Goal: Task Accomplishment & Management: Manage account settings

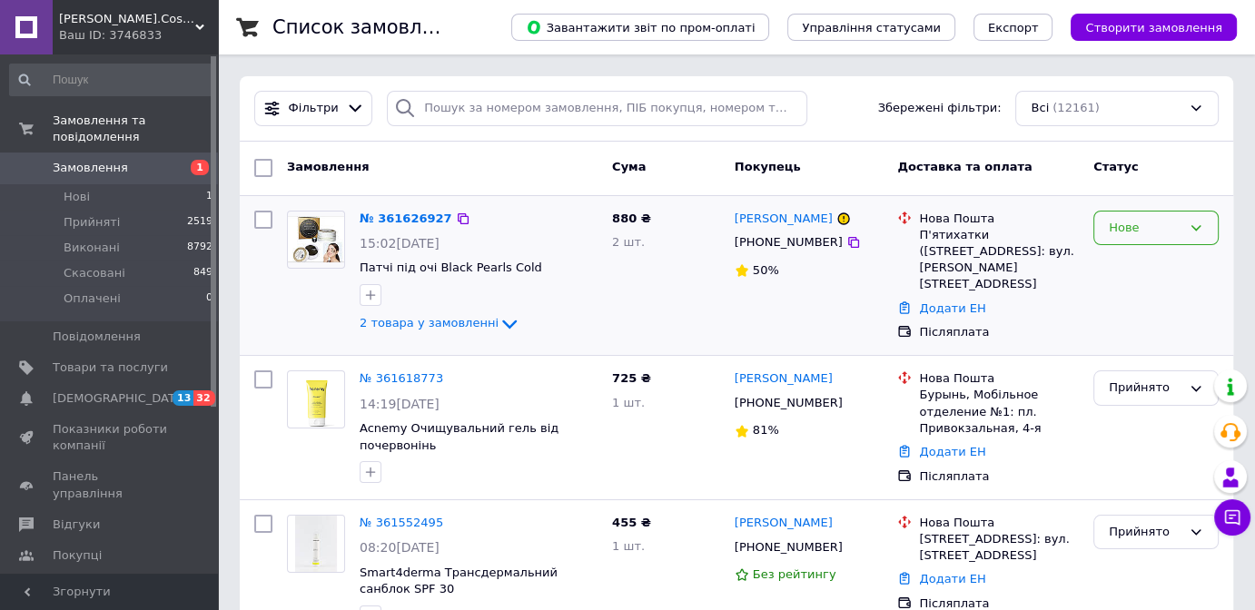
click at [1111, 227] on div "Нове" at bounding box center [1145, 228] width 73 height 19
click at [1134, 262] on li "Прийнято" at bounding box center [1156, 266] width 124 height 34
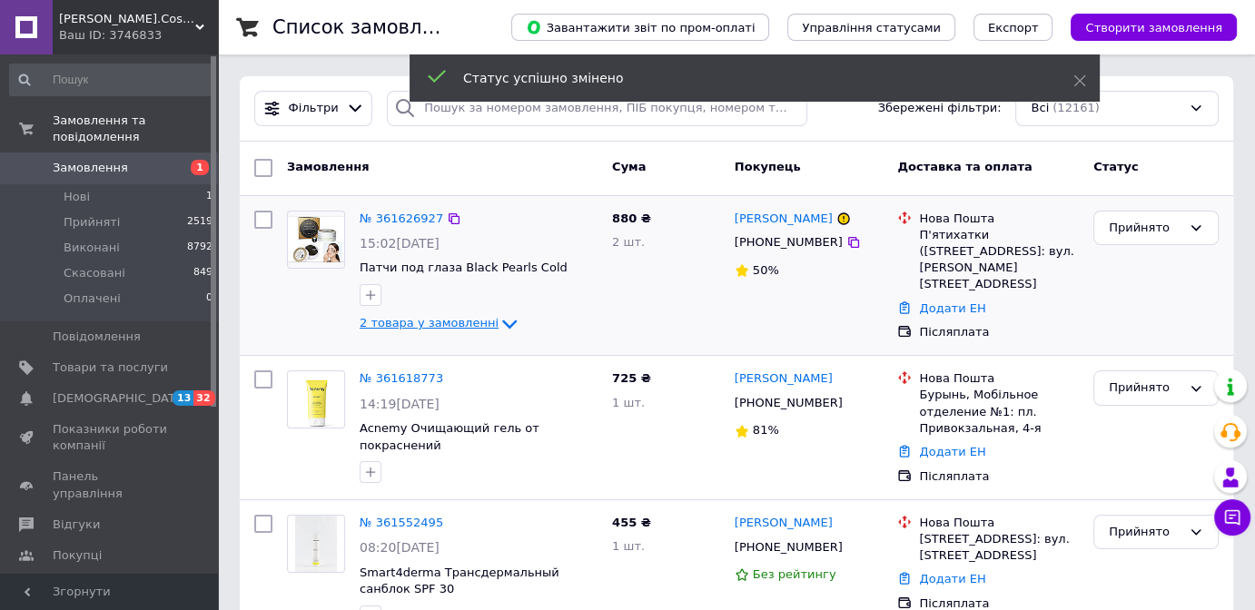
click at [460, 323] on span "2 товара у замовленні" at bounding box center [429, 324] width 139 height 14
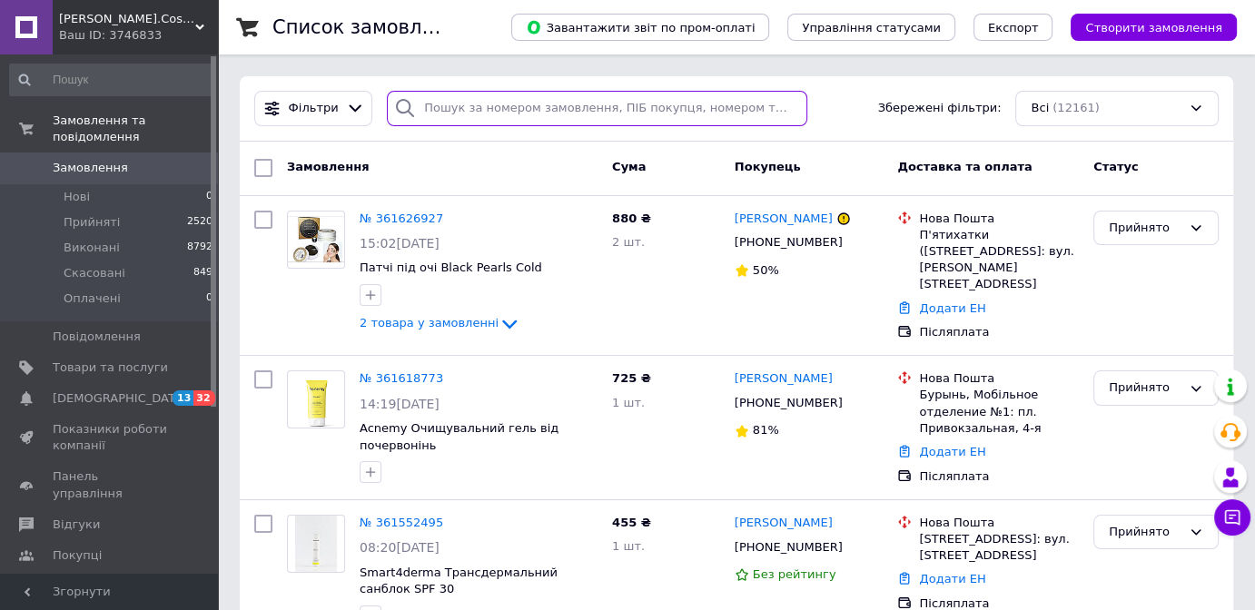
click at [607, 101] on input "search" at bounding box center [597, 108] width 420 height 35
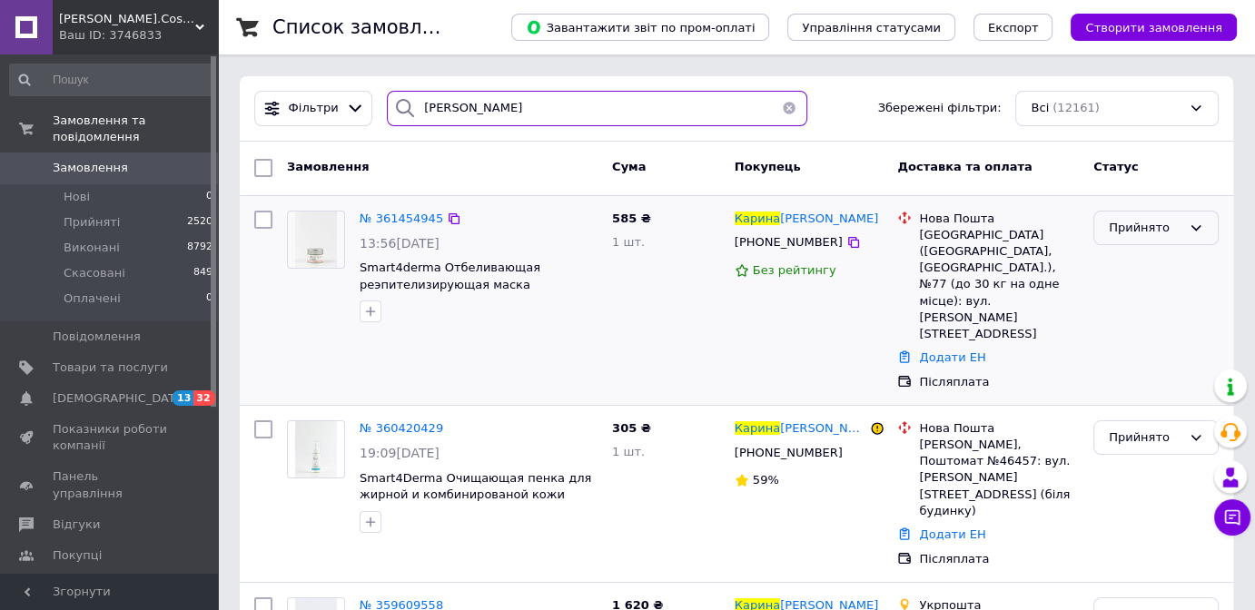
type input "карина"
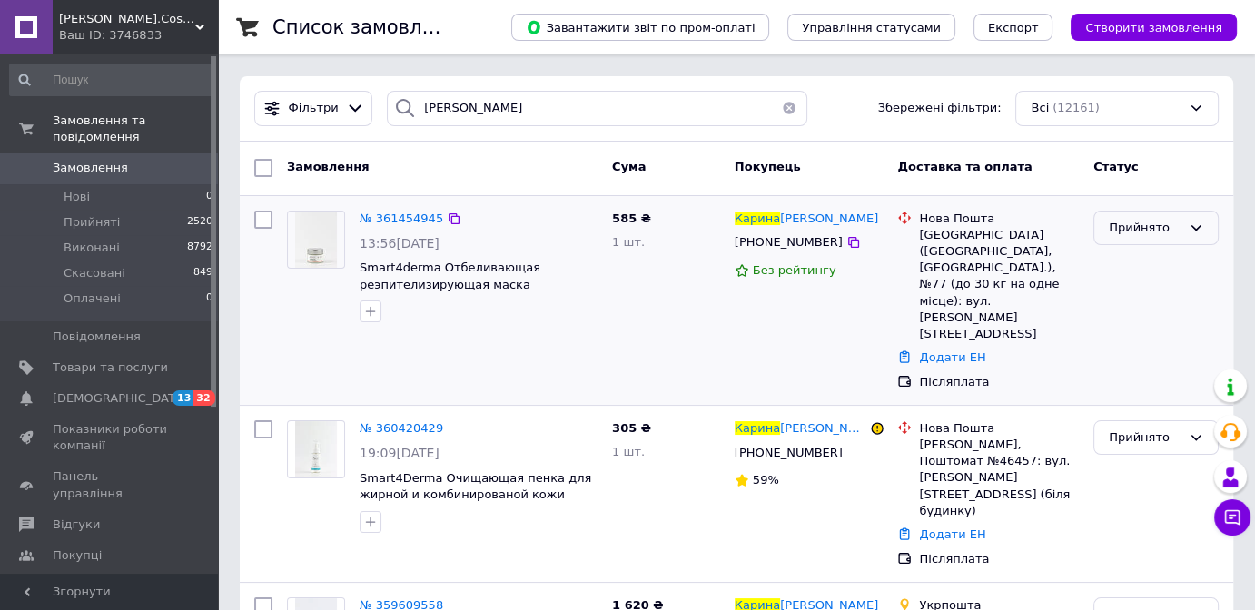
click at [1142, 232] on div "Прийнято" at bounding box center [1145, 228] width 73 height 19
click at [1142, 295] on li "Скасовано" at bounding box center [1156, 299] width 124 height 34
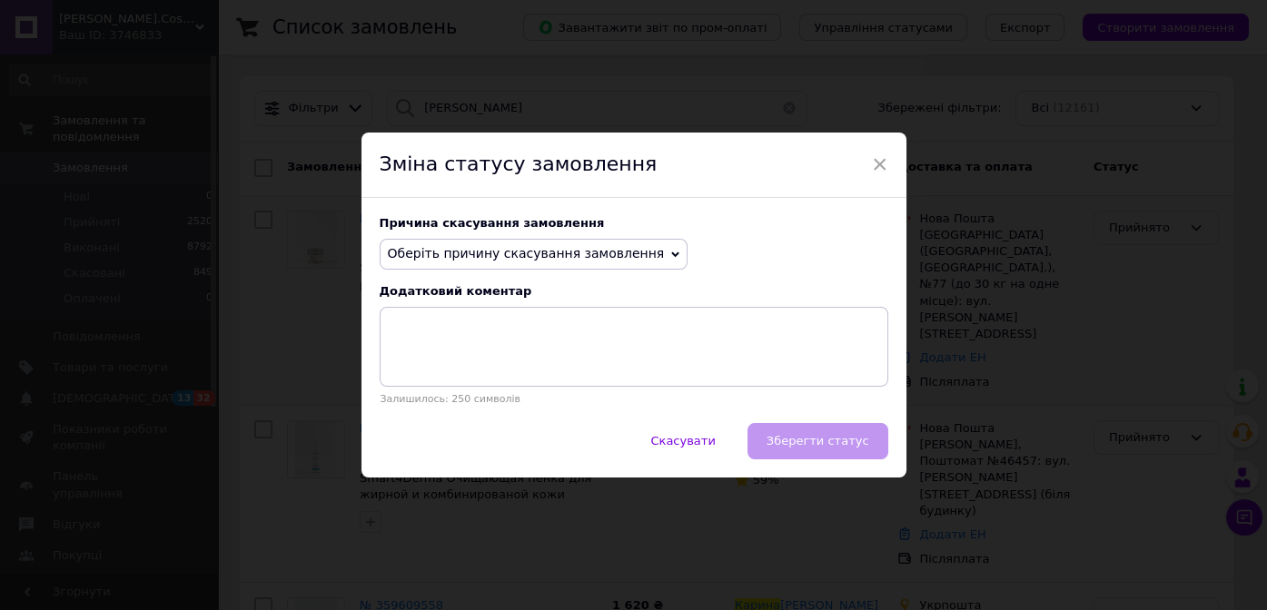
click at [547, 259] on span "Оберіть причину скасування замовлення" at bounding box center [526, 253] width 277 height 15
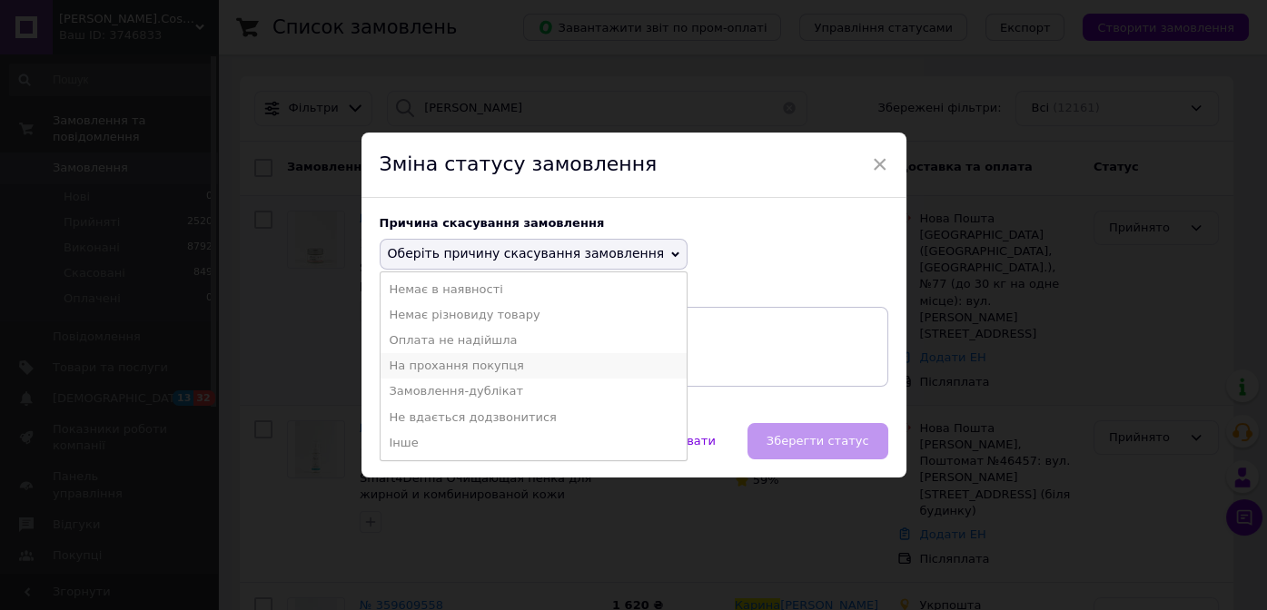
click at [510, 368] on li "На прохання покупця" at bounding box center [534, 365] width 307 height 25
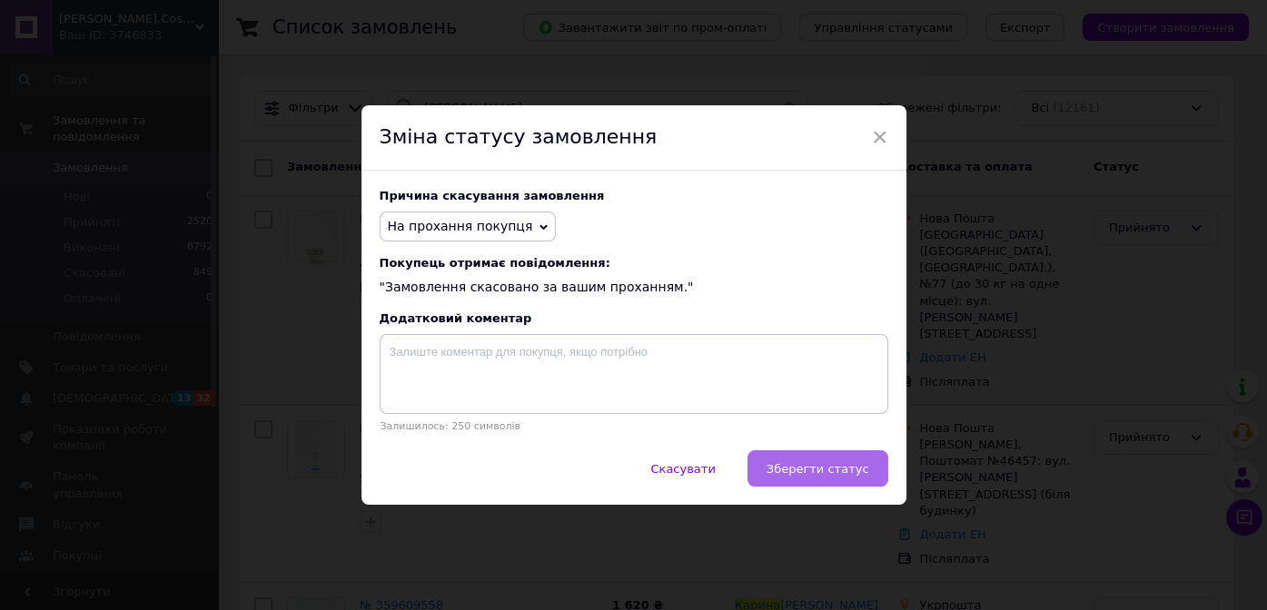
click at [822, 471] on span "Зберегти статус" at bounding box center [817, 469] width 103 height 14
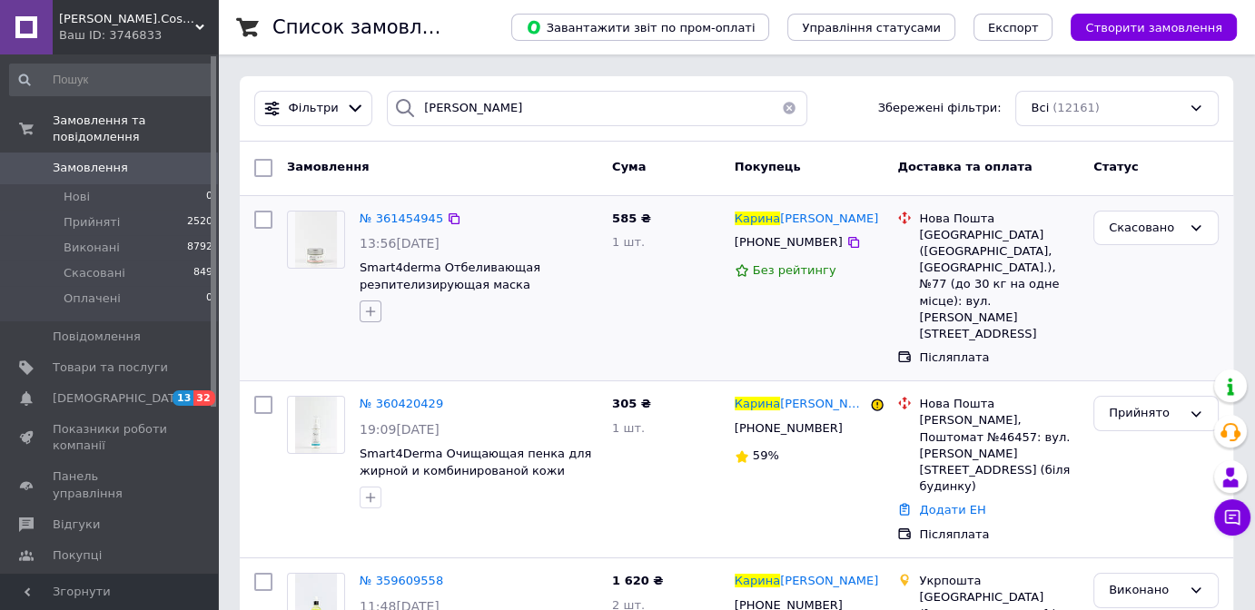
click at [372, 310] on icon "button" at bounding box center [370, 311] width 15 height 15
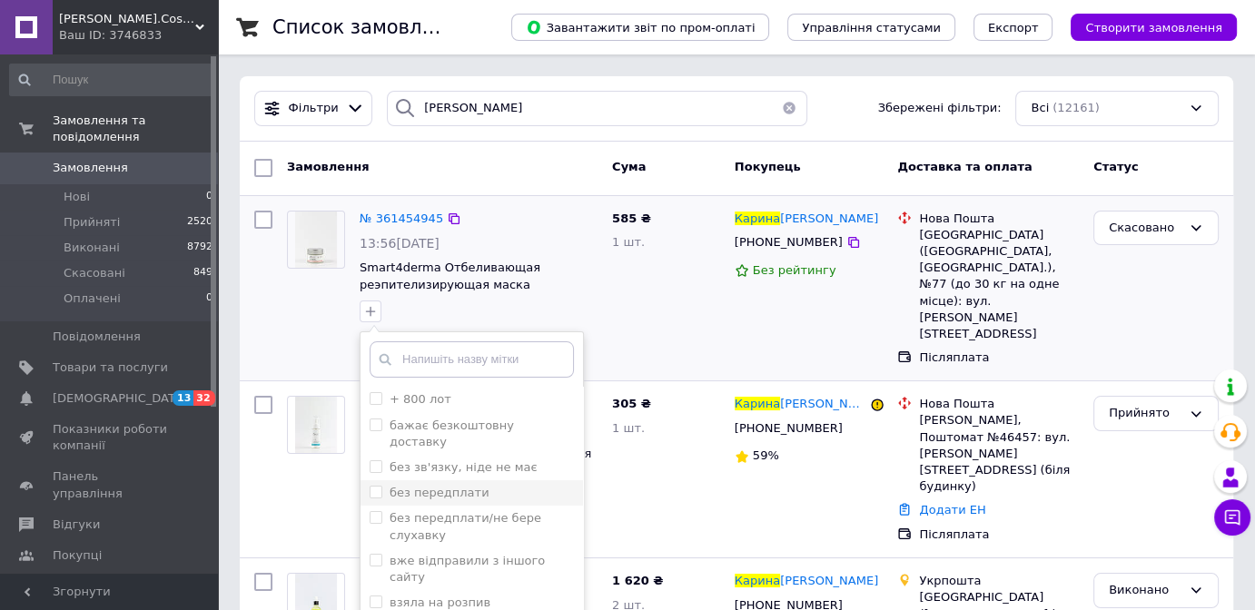
drag, startPoint x: 474, startPoint y: 475, endPoint x: 539, endPoint y: 472, distance: 65.4
click at [474, 485] on div "без передплати" at bounding box center [472, 493] width 204 height 16
checkbox input "true"
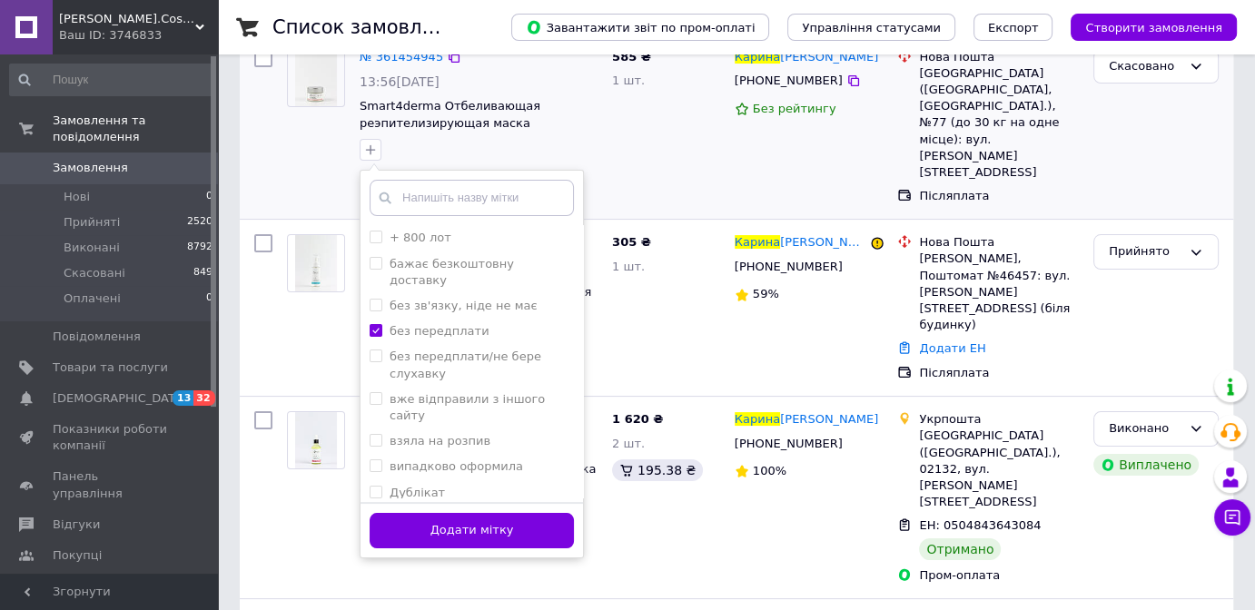
scroll to position [164, 0]
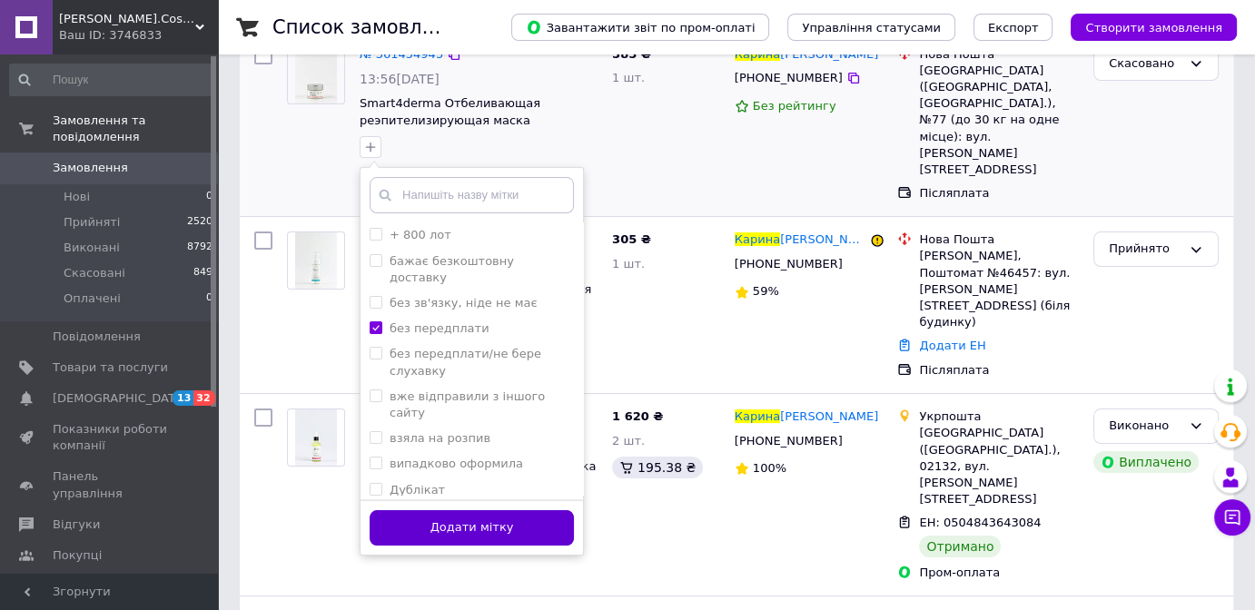
click at [545, 534] on button "Додати мітку" at bounding box center [472, 527] width 204 height 35
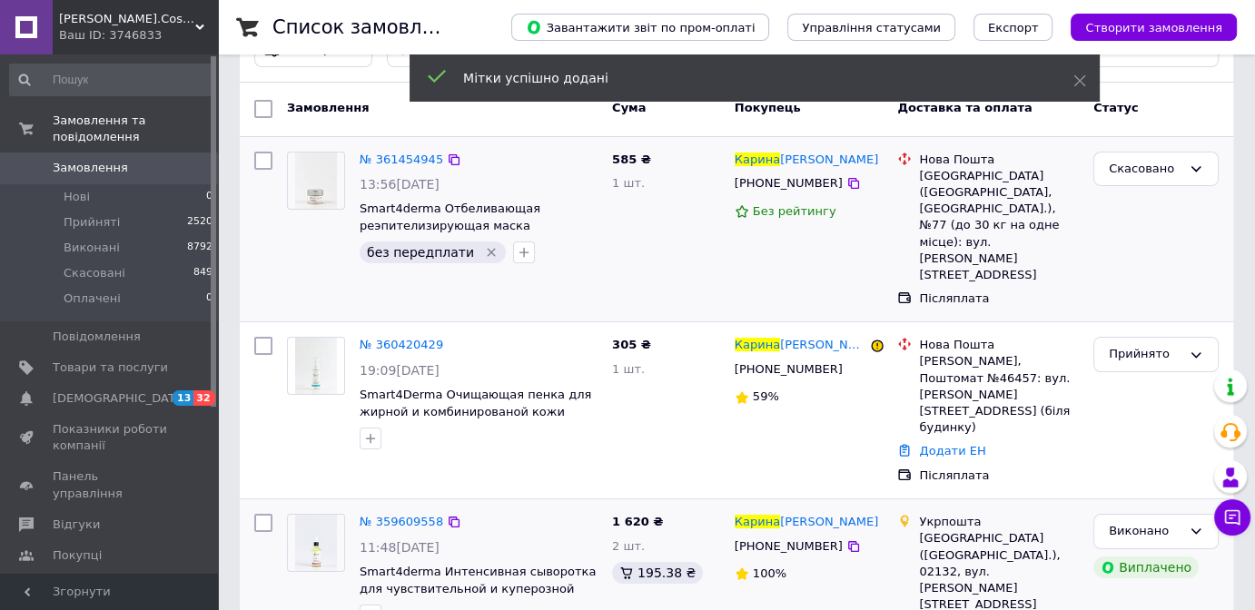
scroll to position [0, 0]
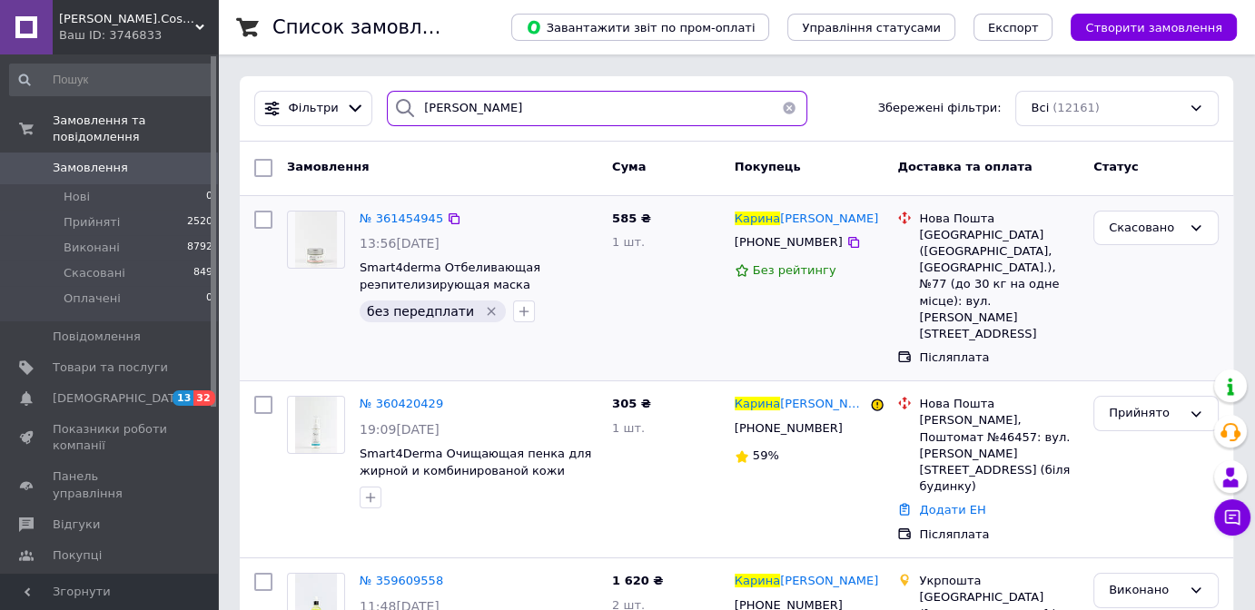
drag, startPoint x: 443, startPoint y: 90, endPoint x: 220, endPoint y: 60, distance: 225.4
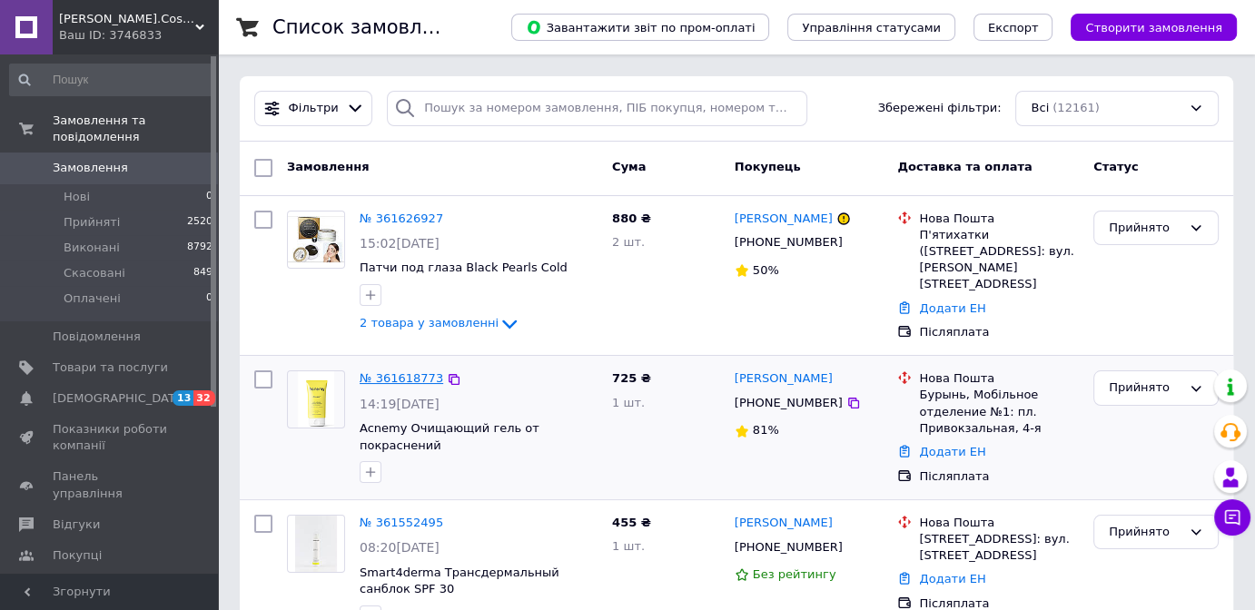
click at [399, 376] on link "№ 361618773" at bounding box center [402, 378] width 84 height 14
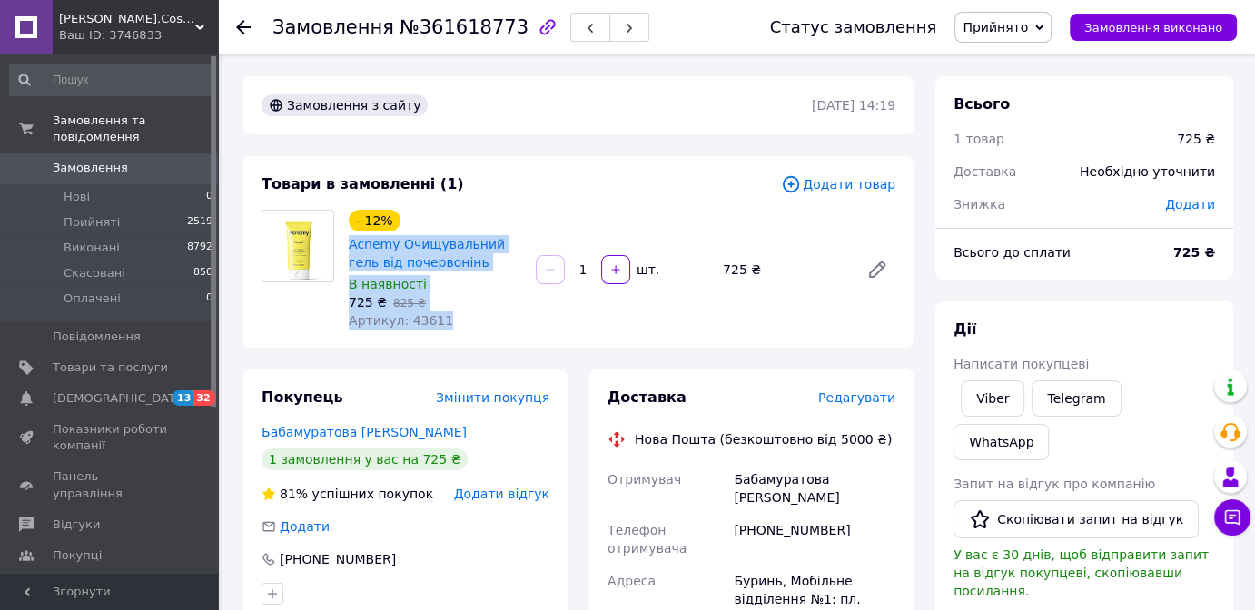
drag, startPoint x: 341, startPoint y: 245, endPoint x: 447, endPoint y: 317, distance: 127.5
click at [447, 317] on div "- 12% Acnemy Очищувальний гель від почервонінь В наявності 725 ₴   825 ₴ Артику…" at bounding box center [434, 269] width 187 height 127
copy div "Acnemy Очищувальний гель від почервонінь В наявності 725 ₴   825 ₴ Артикул: 436…"
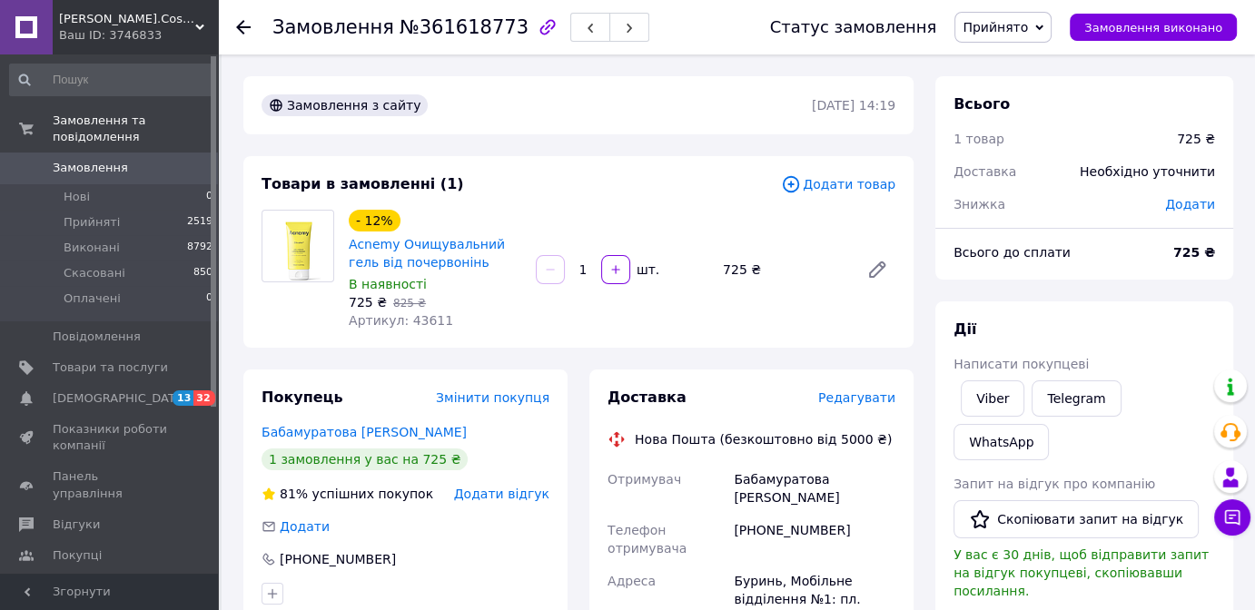
click at [671, 300] on div "- 12% Acnemy Очищувальний гель від почервонінь В наявності 725 ₴   825 ₴ Артику…" at bounding box center [621, 269] width 561 height 127
drag, startPoint x: 739, startPoint y: 477, endPoint x: 785, endPoint y: 489, distance: 47.2
click at [785, 494] on div "Бабамуратова Вікторія" at bounding box center [814, 488] width 169 height 51
click at [730, 480] on div "Бабамуратова Вікторія" at bounding box center [814, 488] width 169 height 51
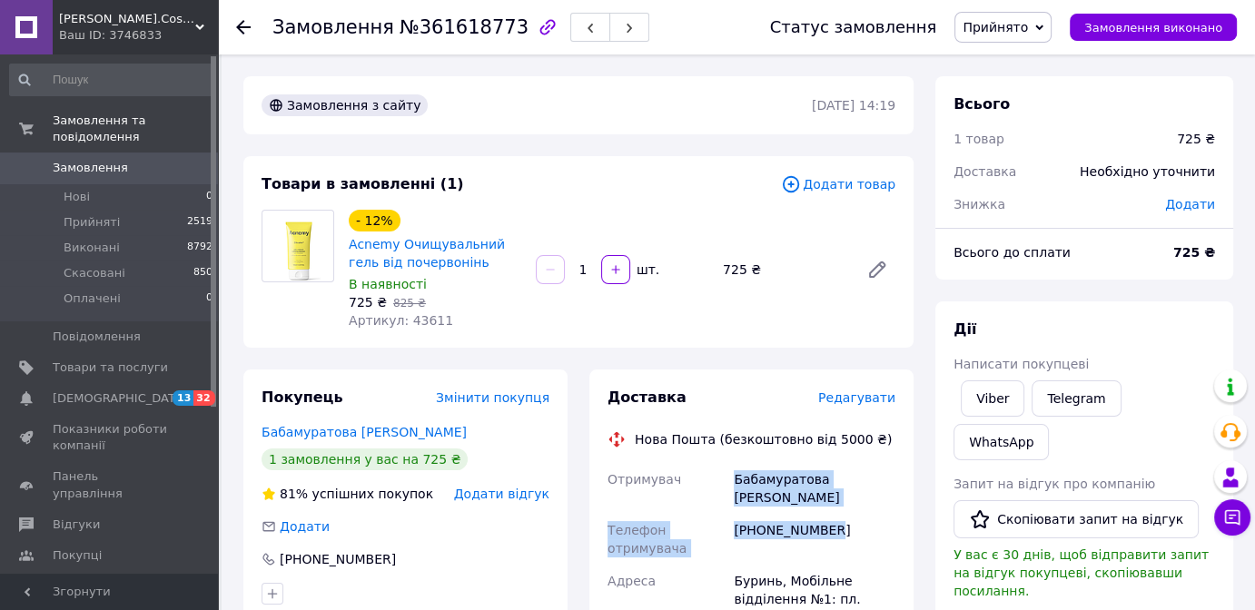
drag, startPoint x: 726, startPoint y: 480, endPoint x: 830, endPoint y: 508, distance: 108.2
copy div "Отримувач Бабамуратова Вікторія Телефон отримувача +380958561641"
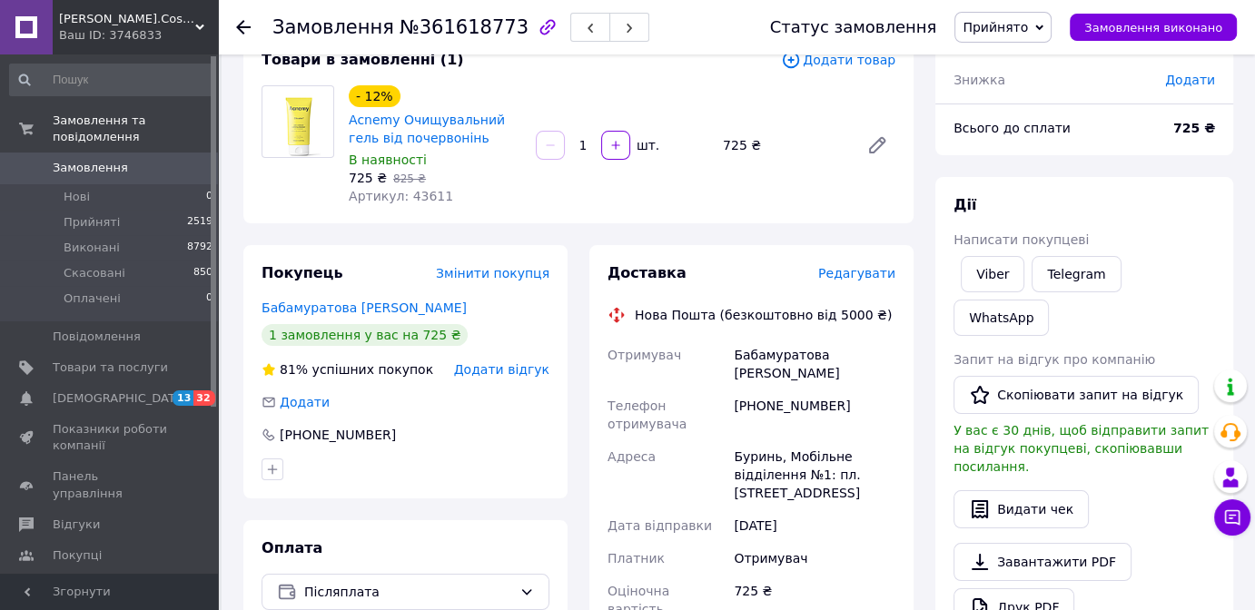
scroll to position [412, 0]
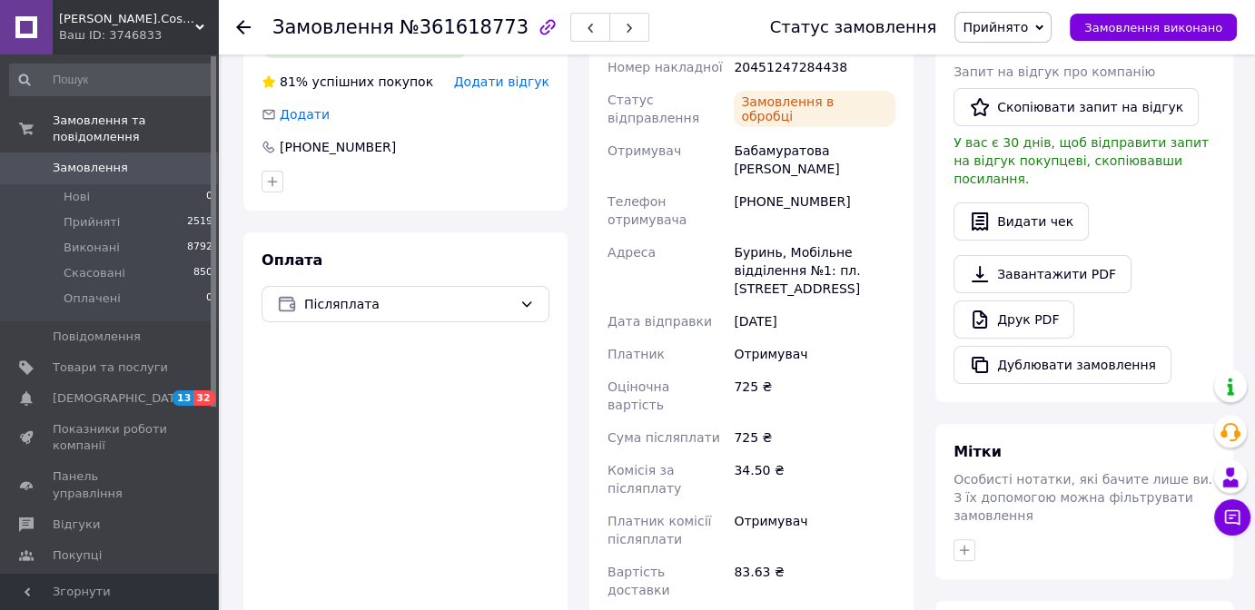
scroll to position [82, 0]
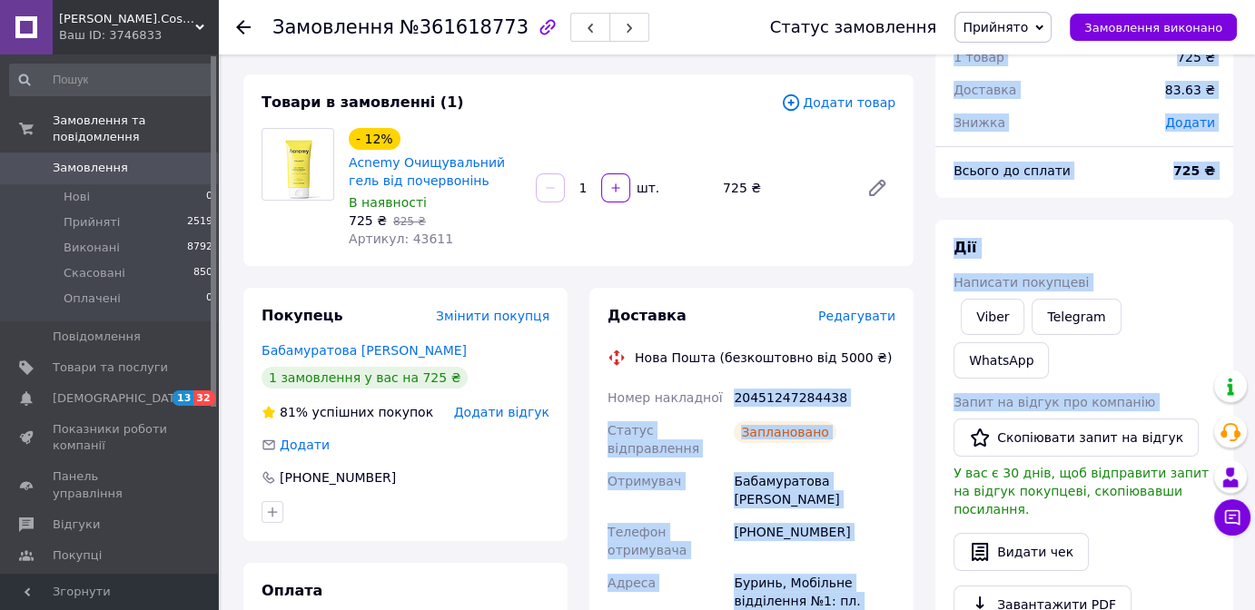
drag, startPoint x: 732, startPoint y: 399, endPoint x: 838, endPoint y: 400, distance: 106.3
click at [813, 409] on div "20451247284438" at bounding box center [814, 397] width 169 height 33
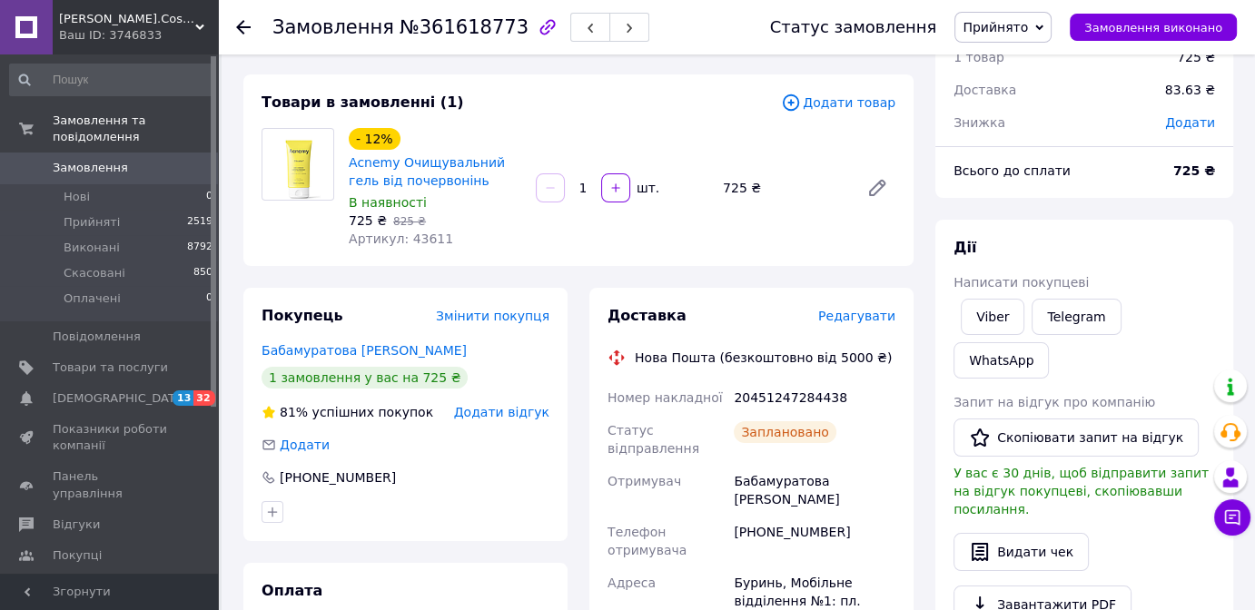
click at [839, 396] on div "20451247284438" at bounding box center [814, 397] width 169 height 33
drag, startPoint x: 728, startPoint y: 396, endPoint x: 818, endPoint y: 395, distance: 89.9
copy div "Номер накладної 20451247284438"
click at [865, 396] on div "20451247284438" at bounding box center [814, 397] width 169 height 33
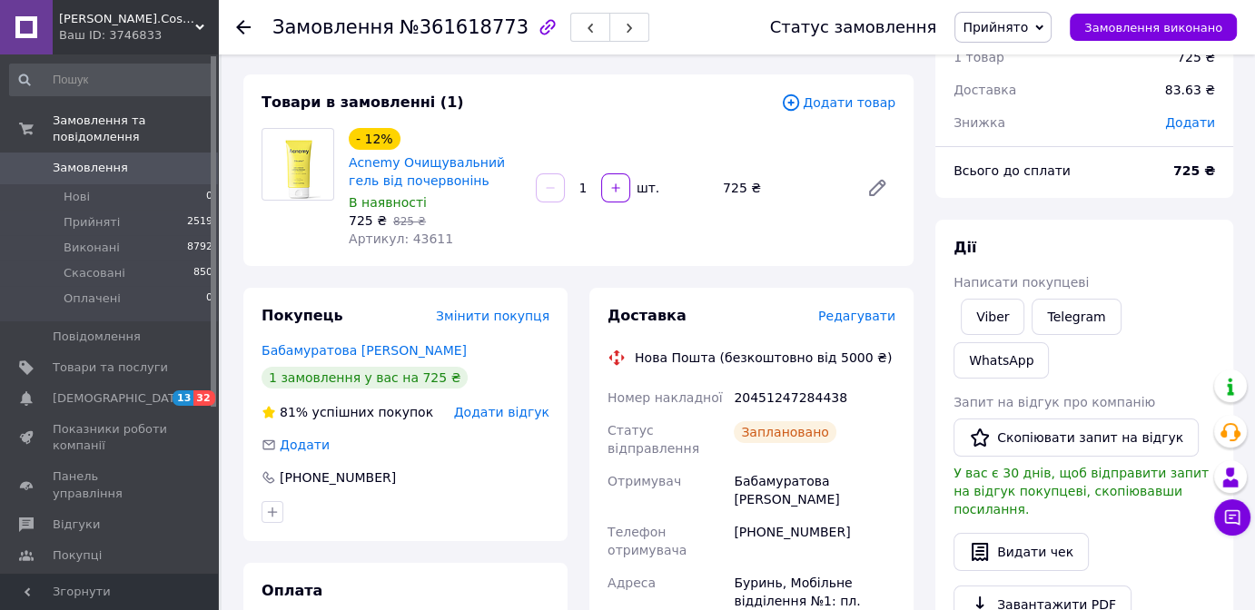
click at [888, 423] on div "Заплановано" at bounding box center [814, 439] width 169 height 51
click at [246, 24] on icon at bounding box center [243, 27] width 15 height 15
